Goal: Information Seeking & Learning: Learn about a topic

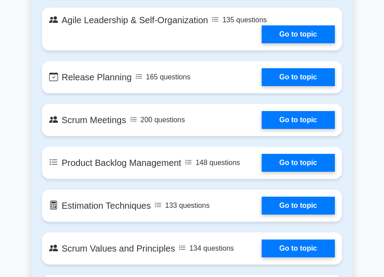
scroll to position [934, 0]
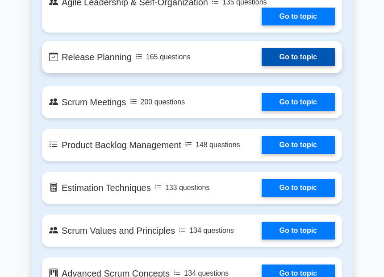
click at [287, 53] on link "Go to topic" at bounding box center [298, 57] width 73 height 18
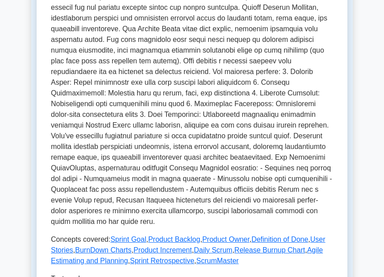
scroll to position [250, 0]
